Goal: Task Accomplishment & Management: Manage account settings

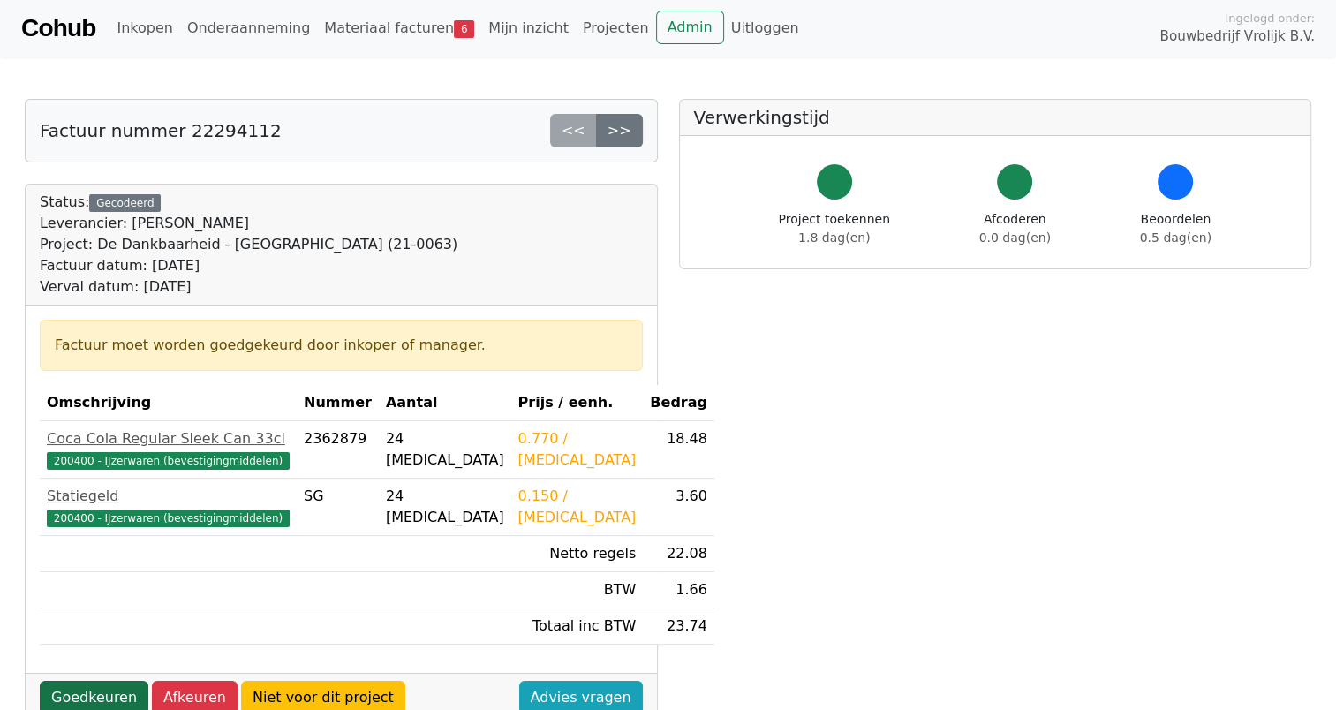
click at [71, 687] on link "Goedkeuren" at bounding box center [94, 698] width 109 height 34
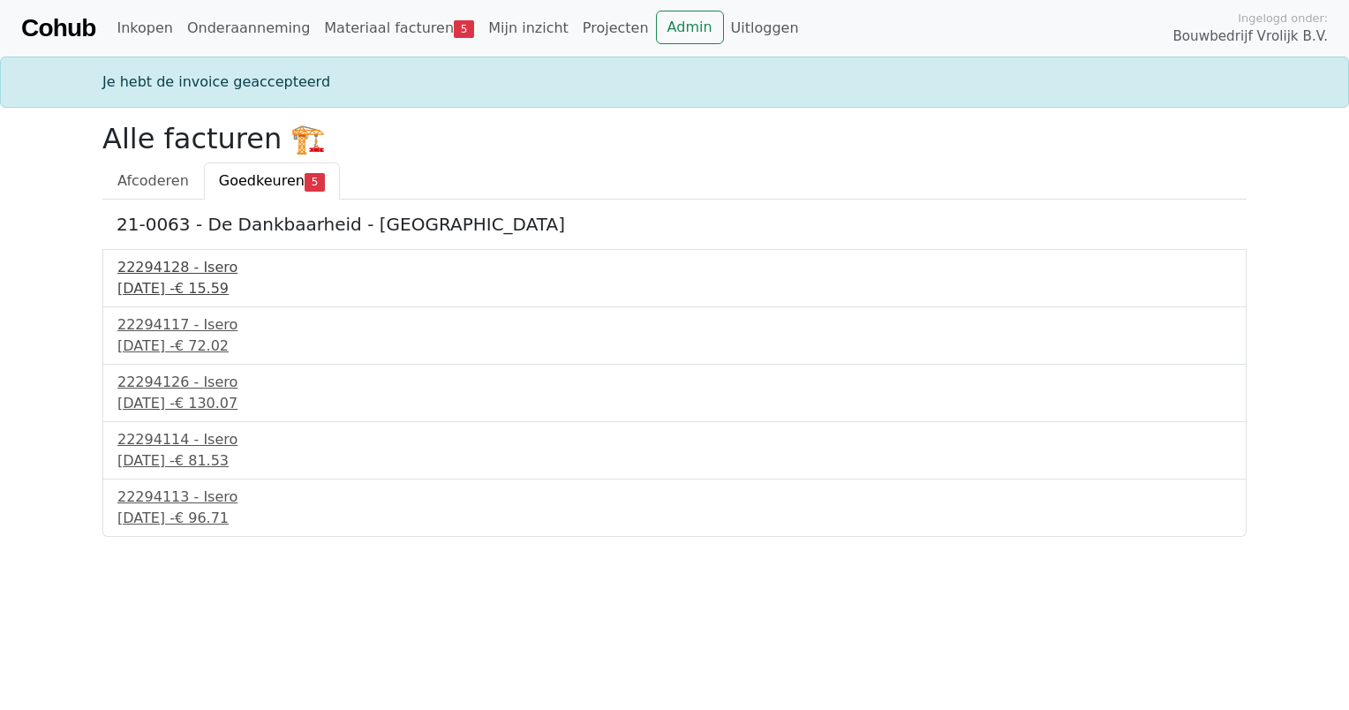
click at [169, 278] on div "30 september 2025 - € 15.59" at bounding box center [674, 288] width 1114 height 21
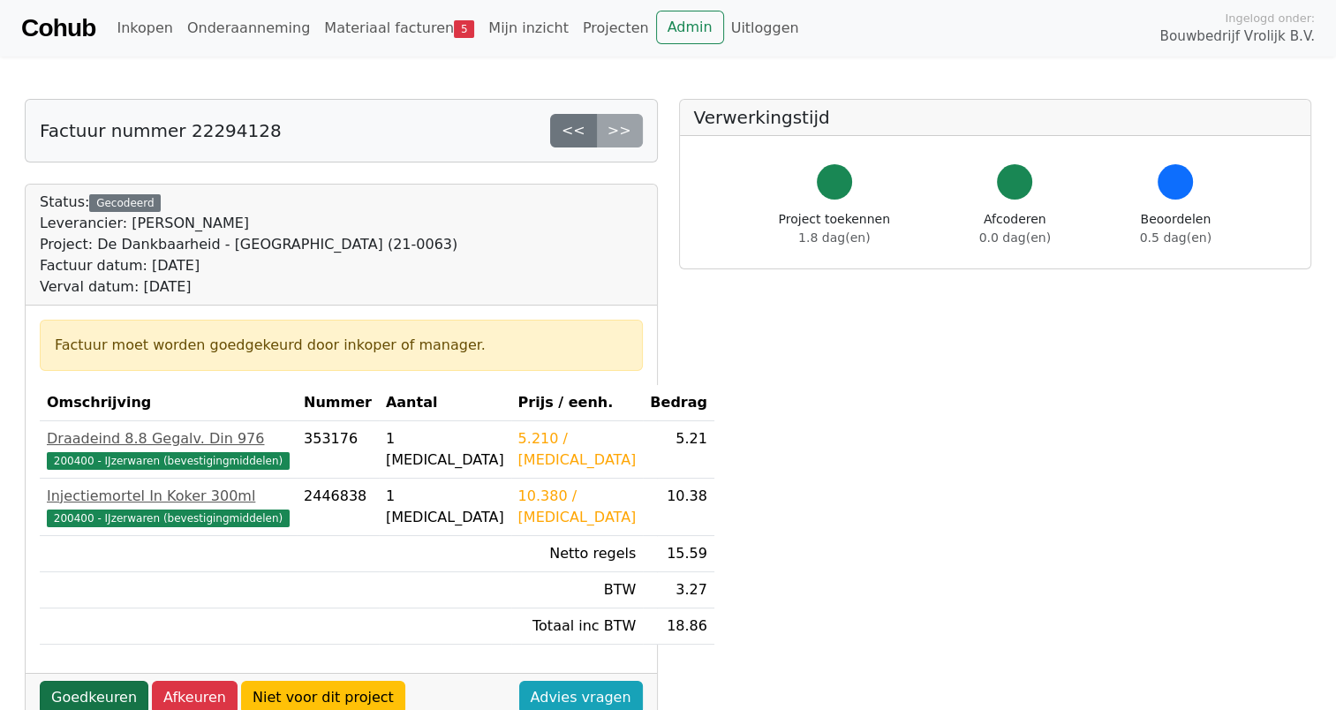
click at [92, 692] on link "Goedkeuren" at bounding box center [94, 698] width 109 height 34
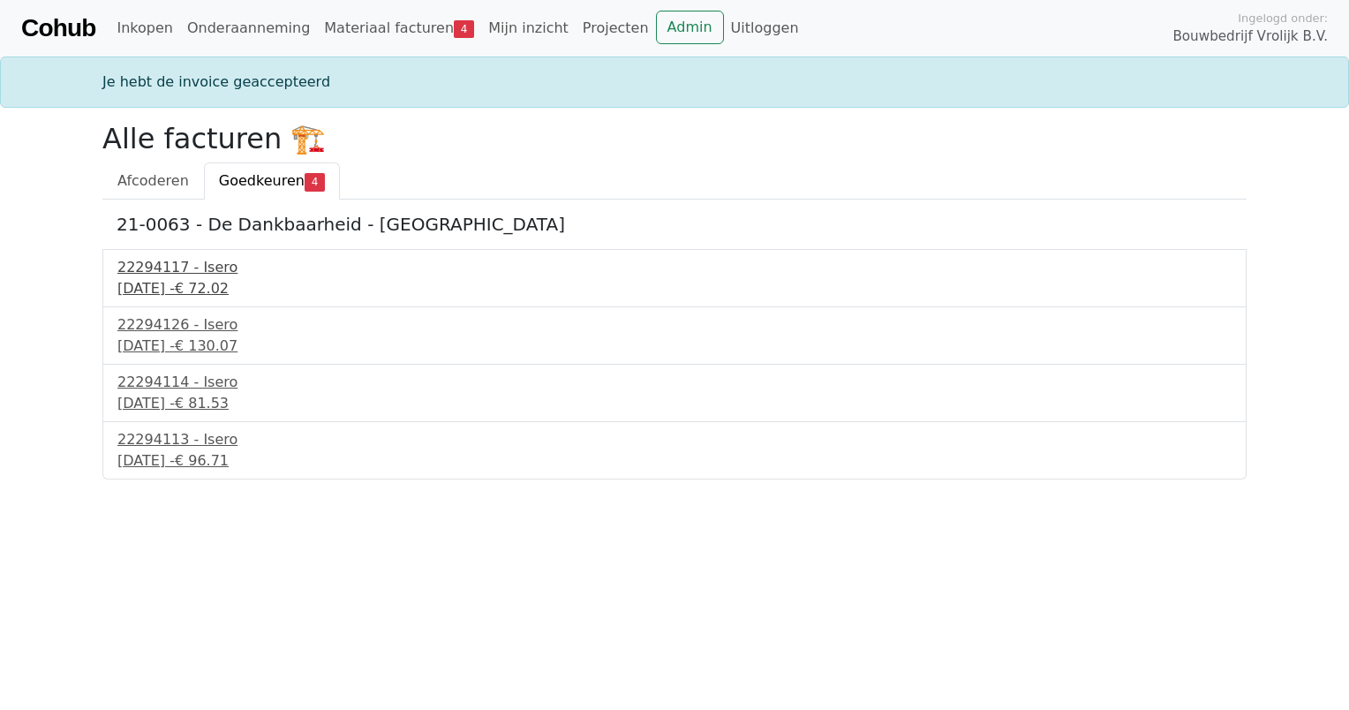
click at [166, 278] on div "30 september 2025 - € 72.02" at bounding box center [674, 288] width 1114 height 21
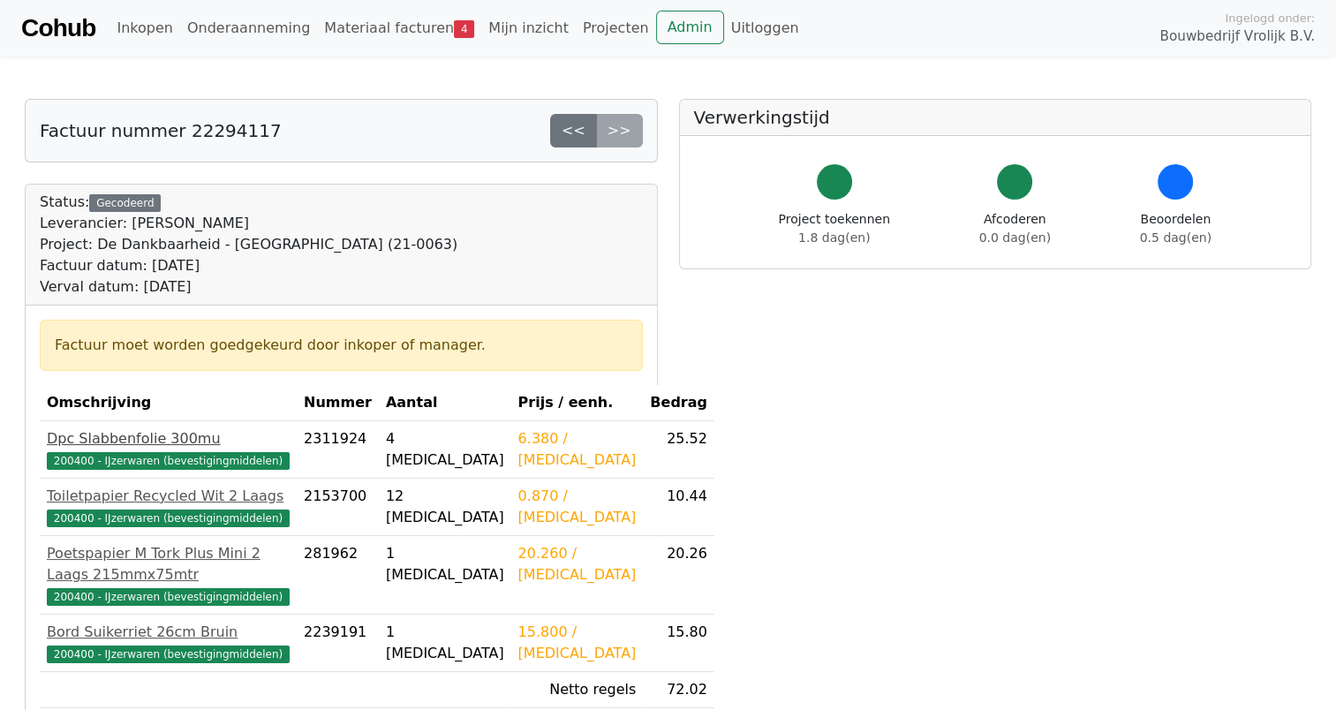
click at [95, 463] on span "200400 - IJzerwaren (bevestigingmiddelen)" at bounding box center [168, 461] width 243 height 18
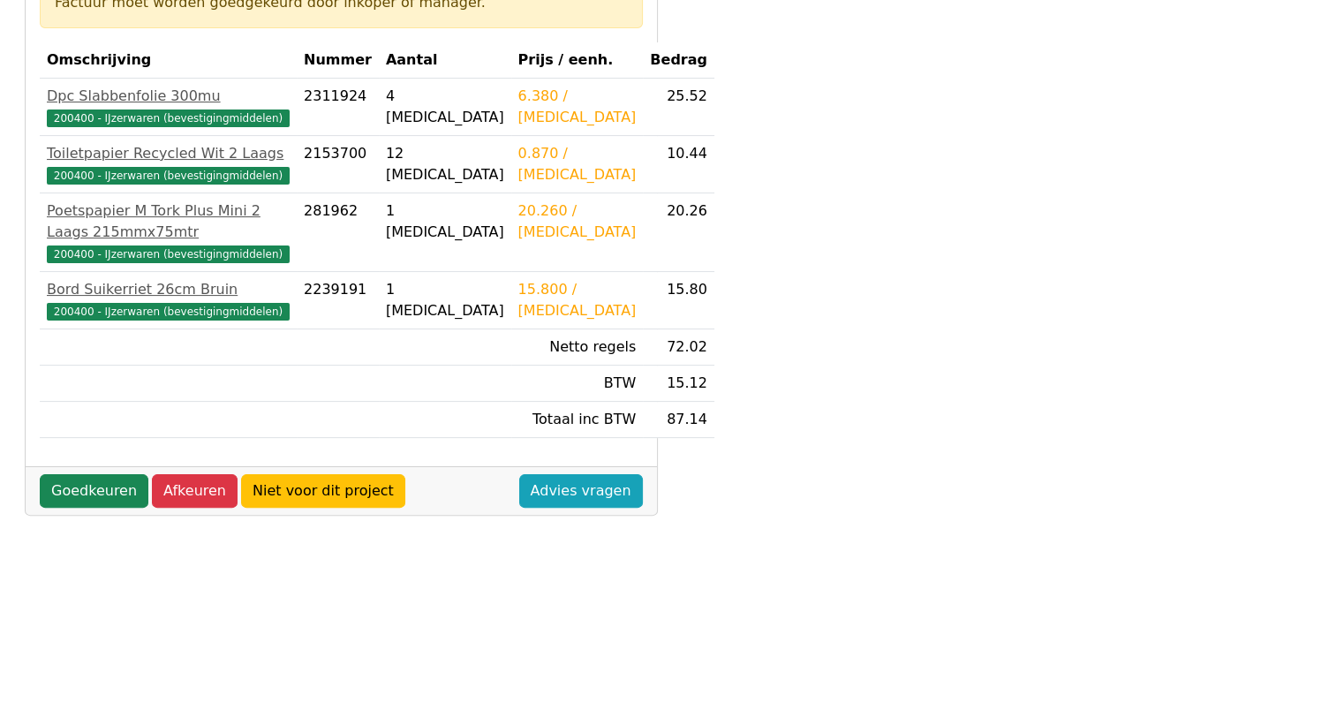
scroll to position [351, 0]
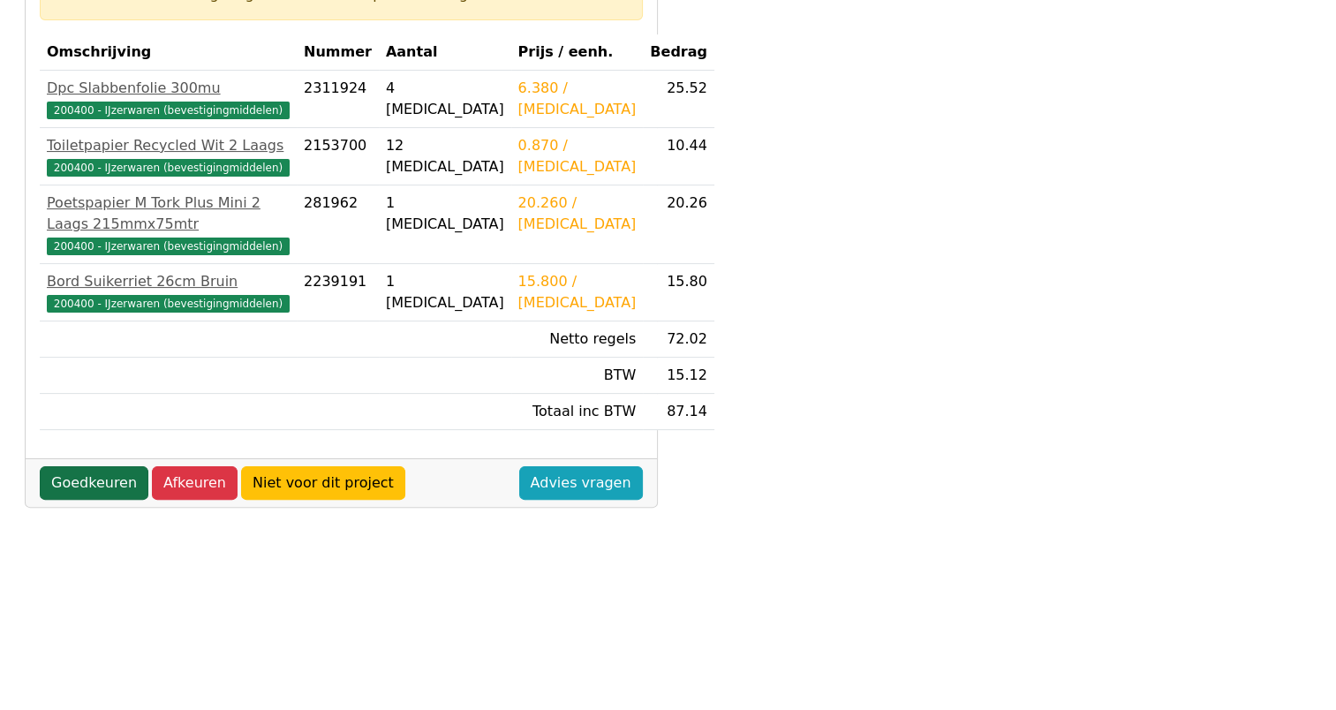
click at [68, 500] on link "Goedkeuren" at bounding box center [94, 483] width 109 height 34
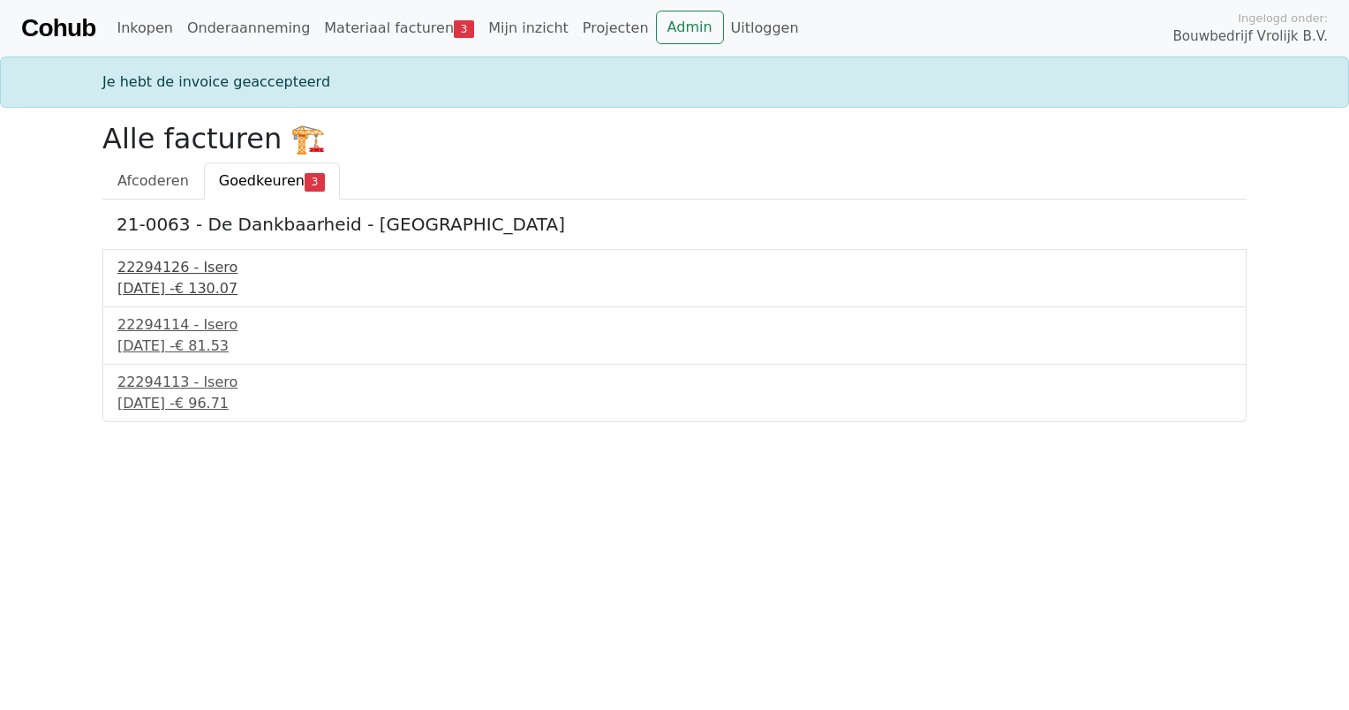
click at [188, 266] on div "22294126 - Isero" at bounding box center [674, 267] width 1114 height 21
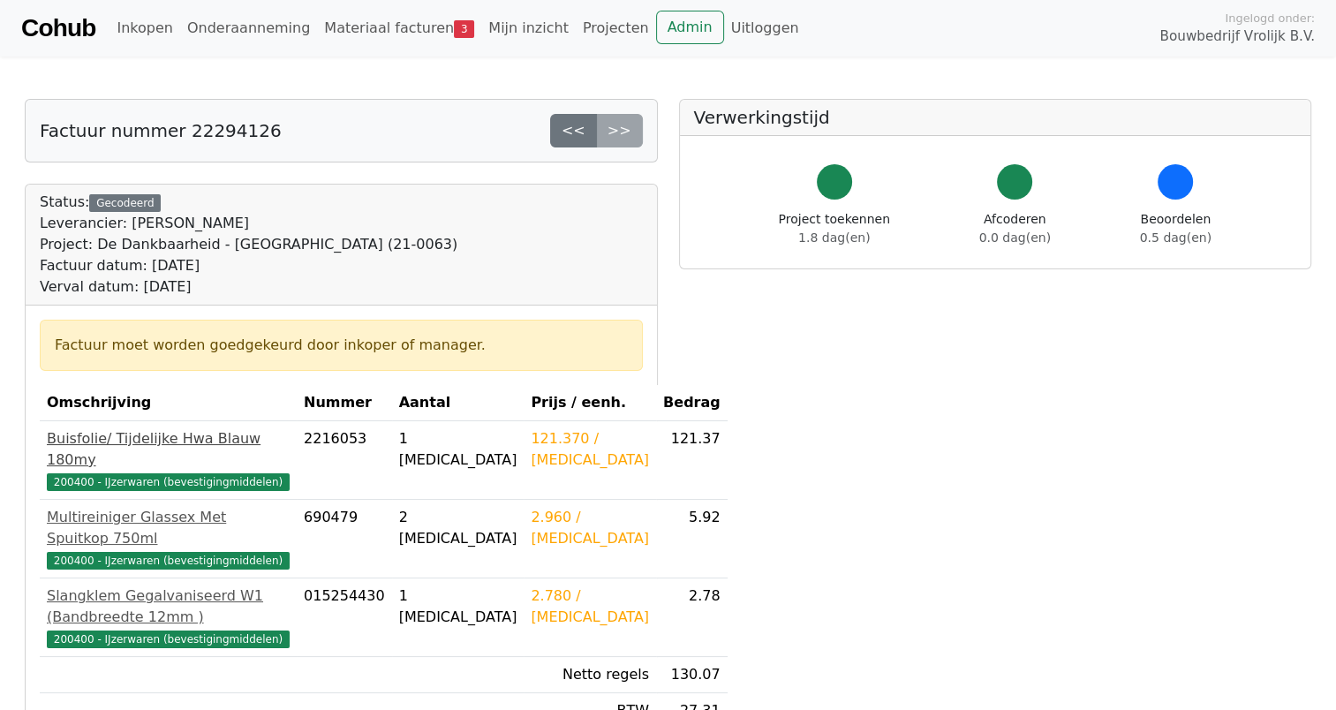
click at [98, 477] on span "200400 - IJzerwaren (bevestigingmiddelen)" at bounding box center [168, 482] width 243 height 18
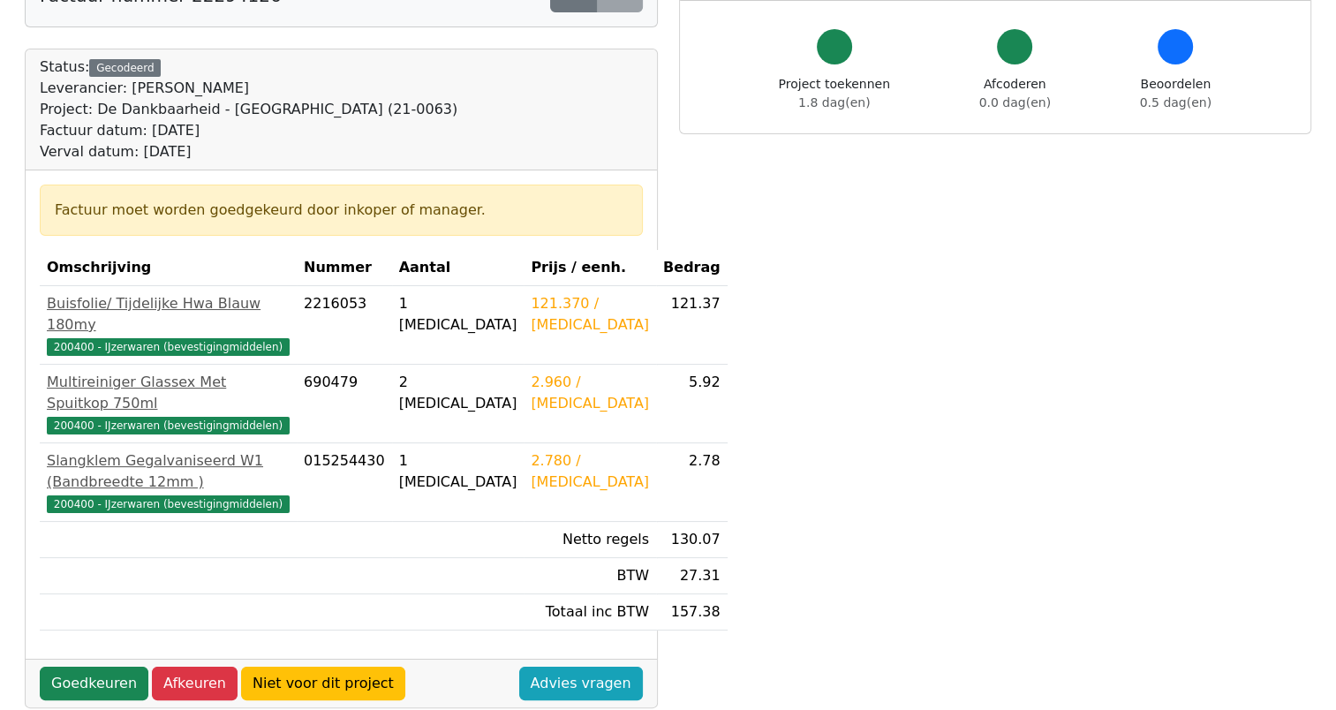
scroll to position [141, 0]
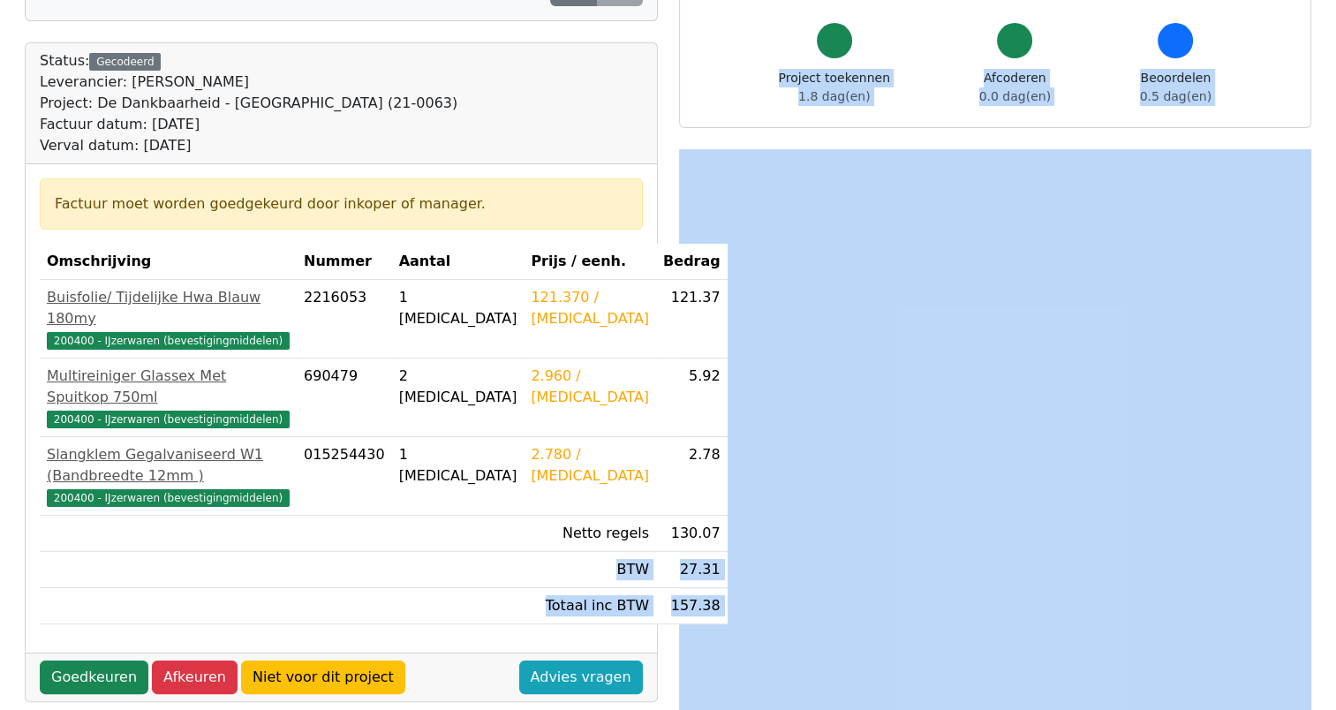
drag, startPoint x: 1325, startPoint y: 175, endPoint x: 209, endPoint y: 620, distance: 1201.6
click at [209, 620] on body "Cohub Inkopen Onderaanneming Materiaal facturen 3 Mijn inzicht Projecten Admin …" at bounding box center [668, 493] width 1336 height 1268
click at [66, 675] on link "Goedkeuren" at bounding box center [94, 678] width 109 height 34
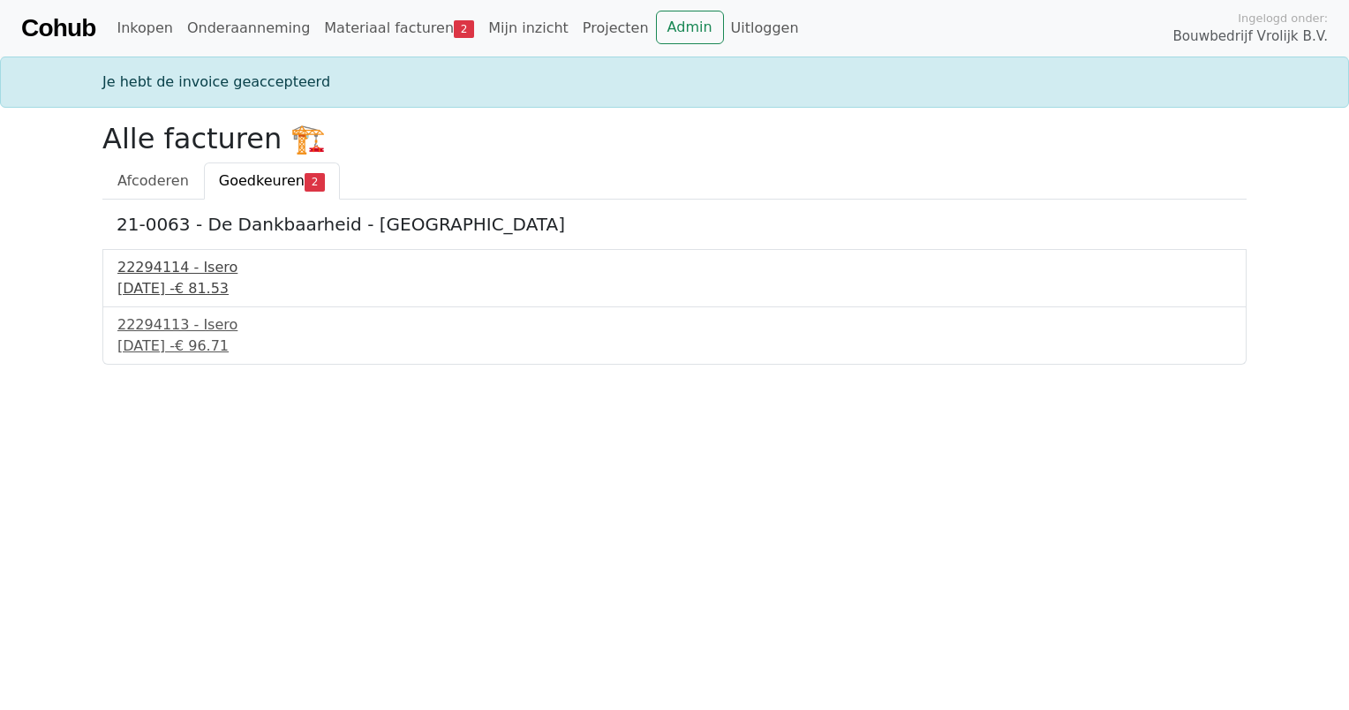
click at [165, 276] on div "22294114 - Isero" at bounding box center [674, 267] width 1114 height 21
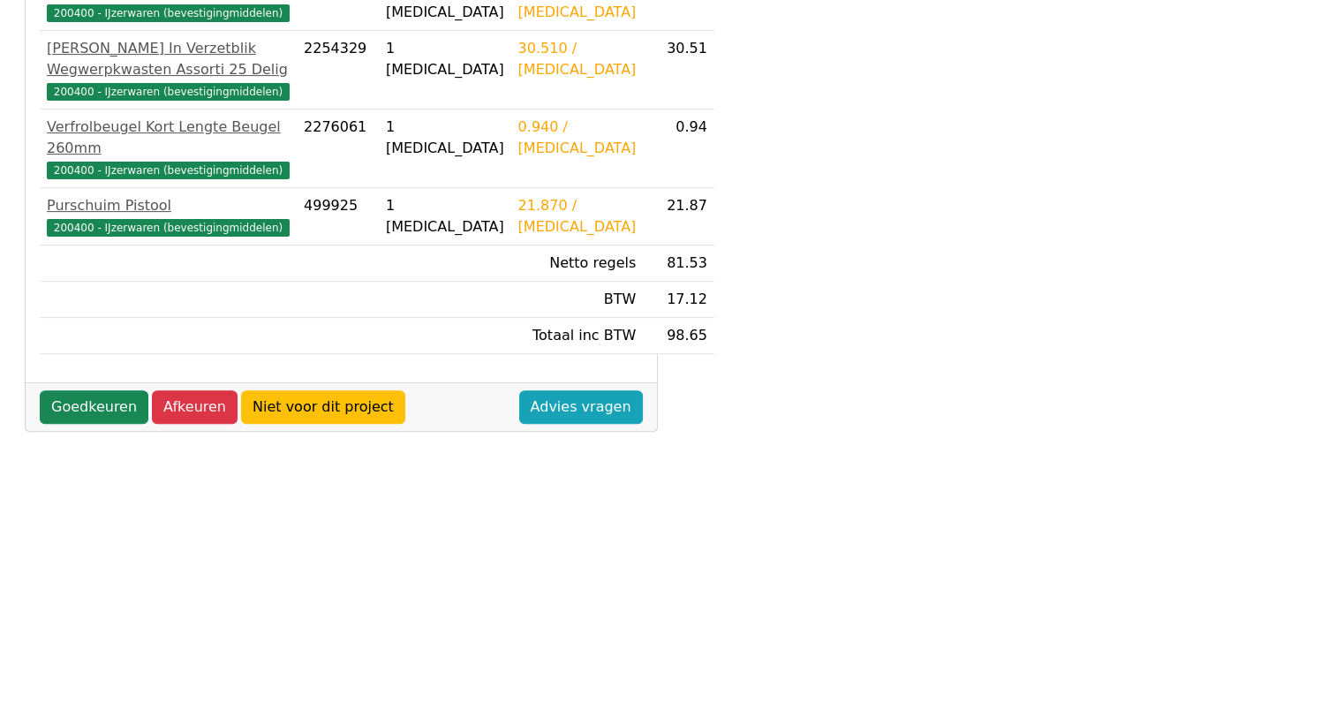
scroll to position [518, 0]
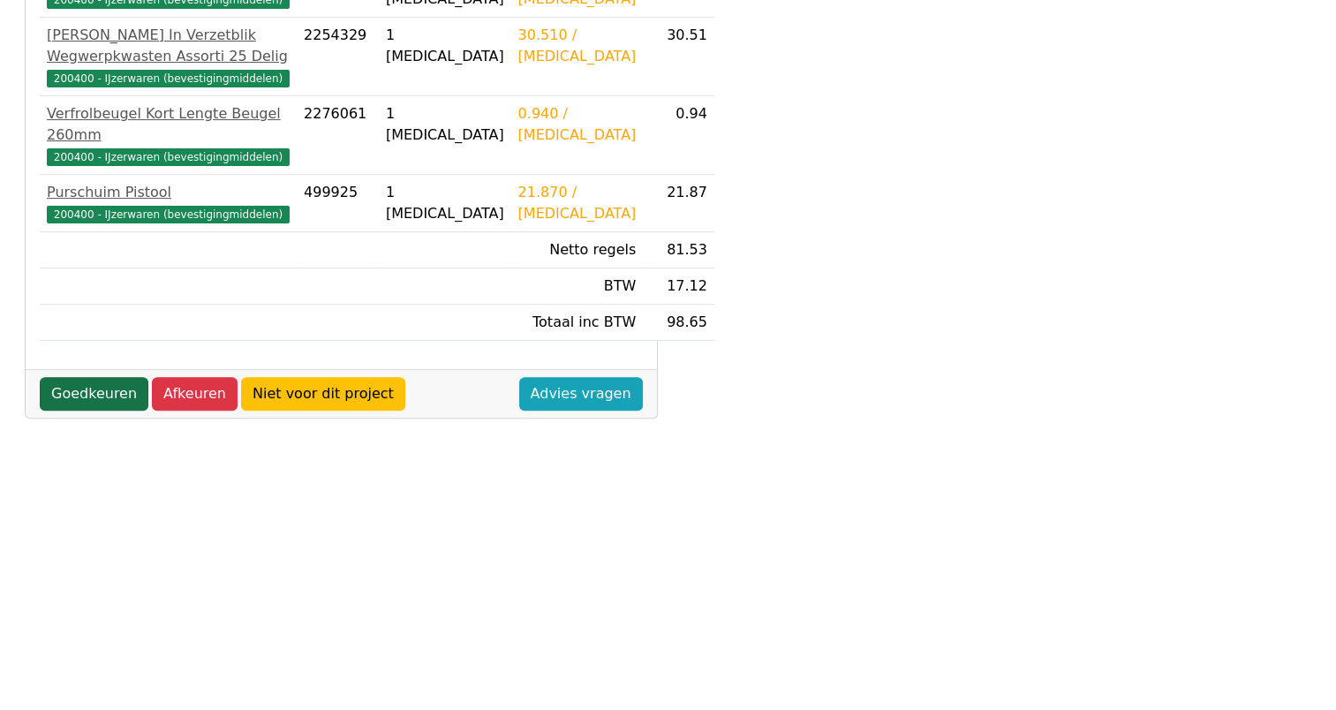
click at [68, 411] on link "Goedkeuren" at bounding box center [94, 394] width 109 height 34
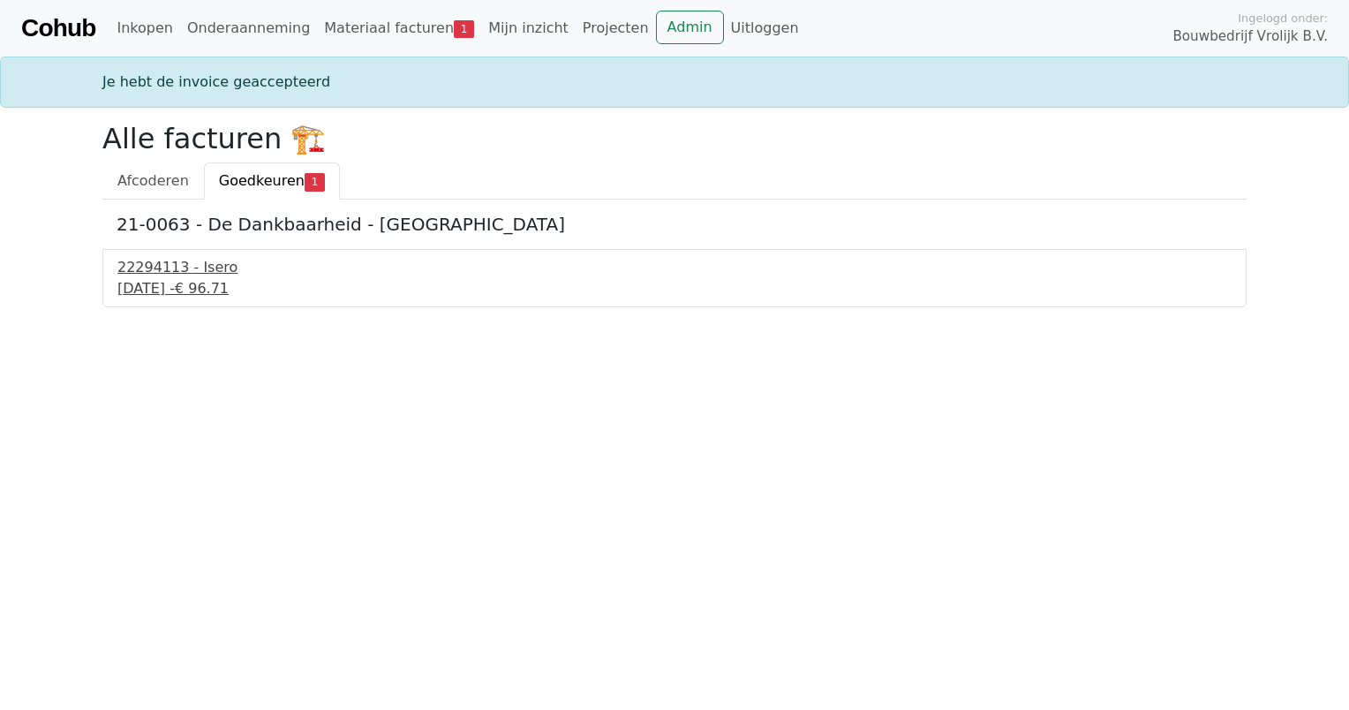
click at [155, 278] on div "[DATE] - € 96.71" at bounding box center [674, 288] width 1114 height 21
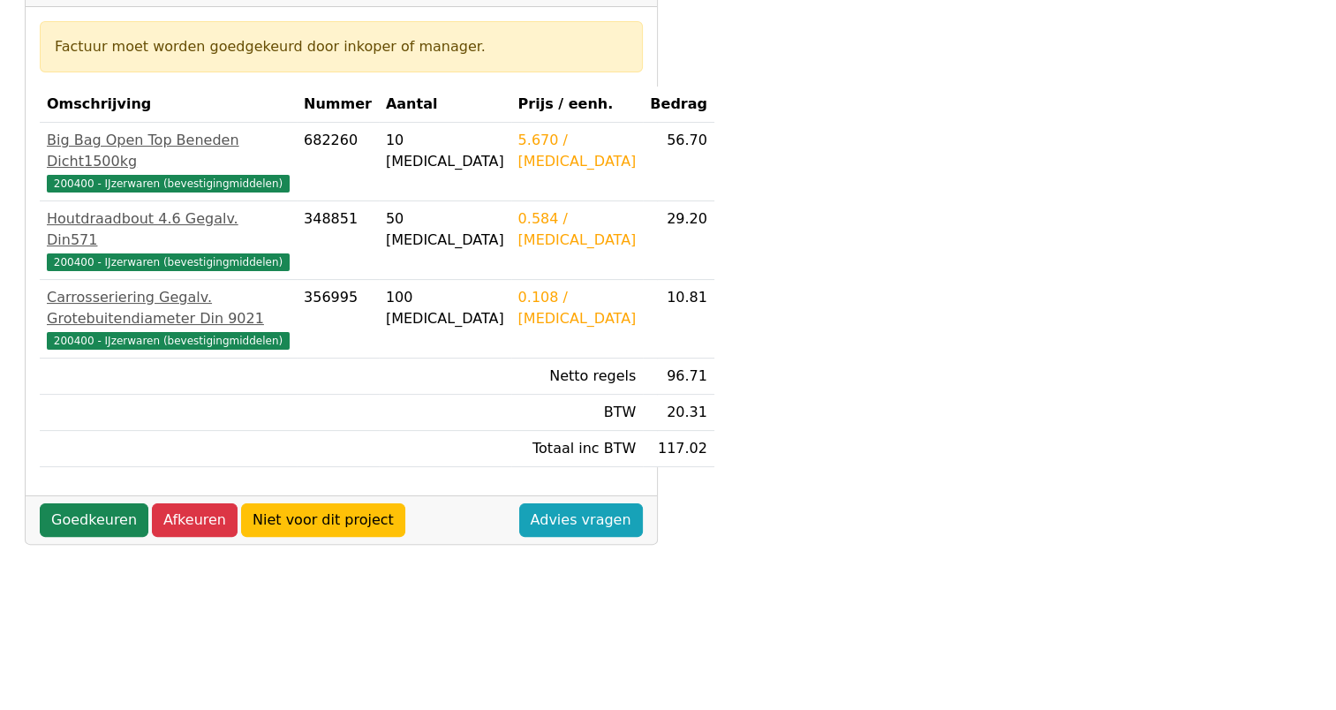
scroll to position [300, 0]
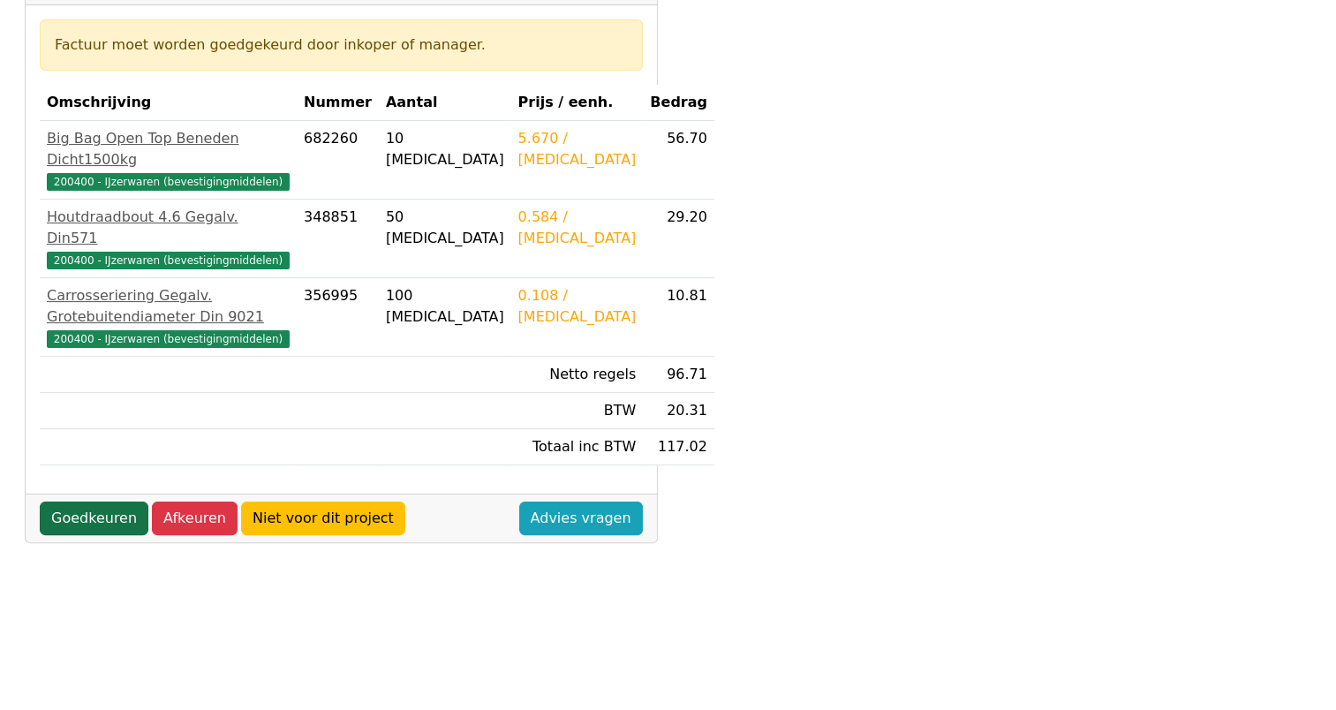
click at [65, 535] on link "Goedkeuren" at bounding box center [94, 519] width 109 height 34
